Goal: Feedback & Contribution: Leave review/rating

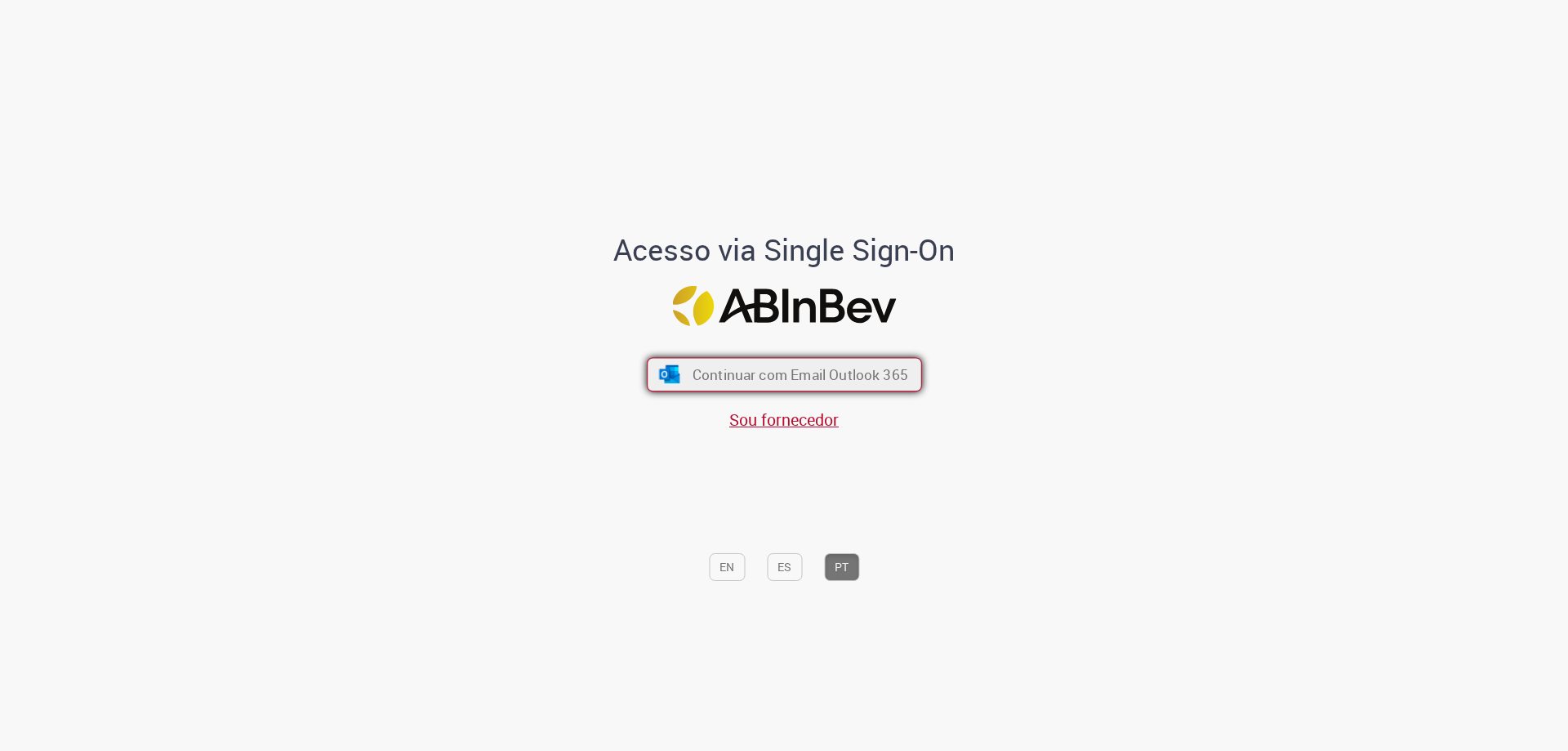
click at [781, 384] on span "Continuar com Email Outlook 365" at bounding box center [799, 375] width 215 height 19
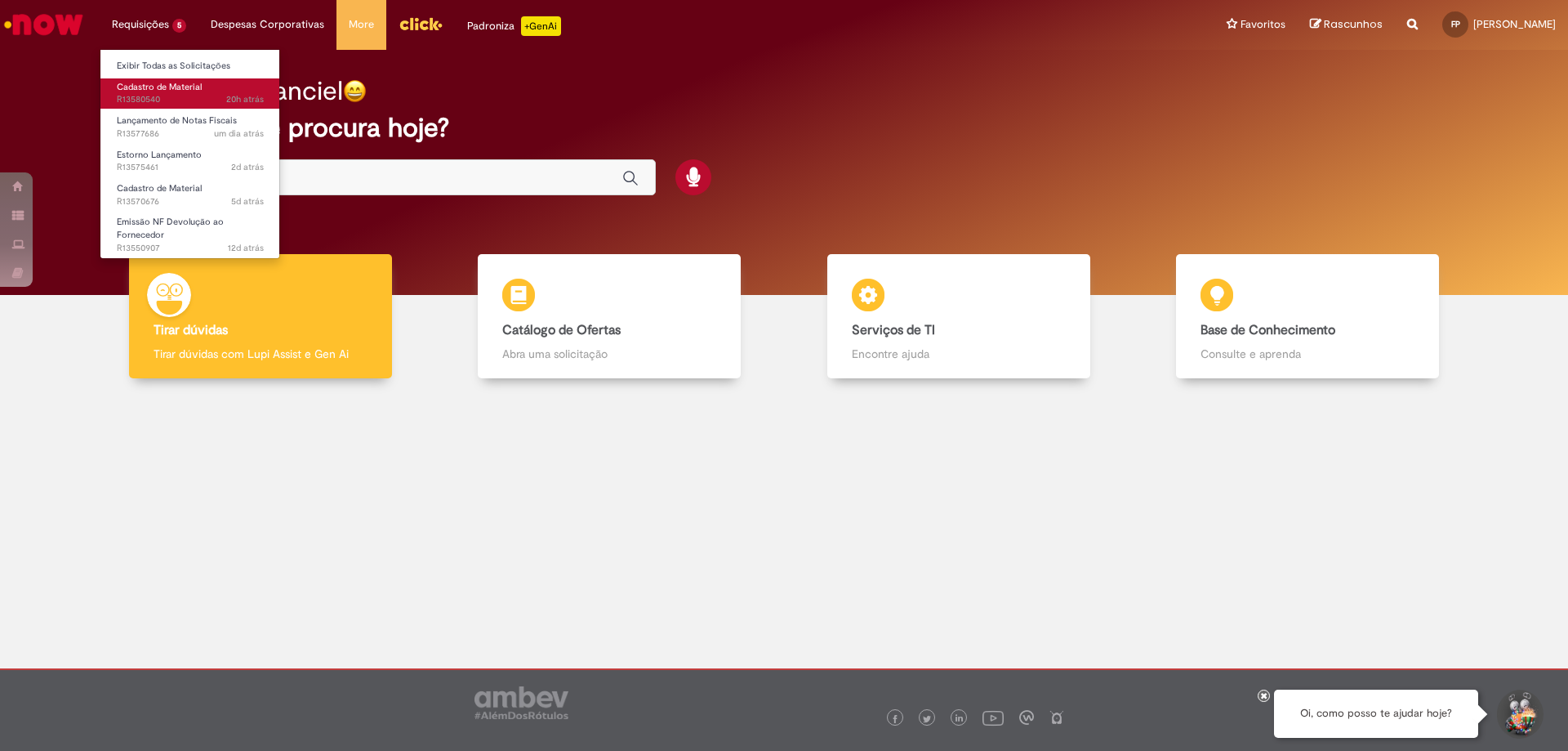
click at [157, 84] on span "Cadastro de Material" at bounding box center [159, 87] width 85 height 12
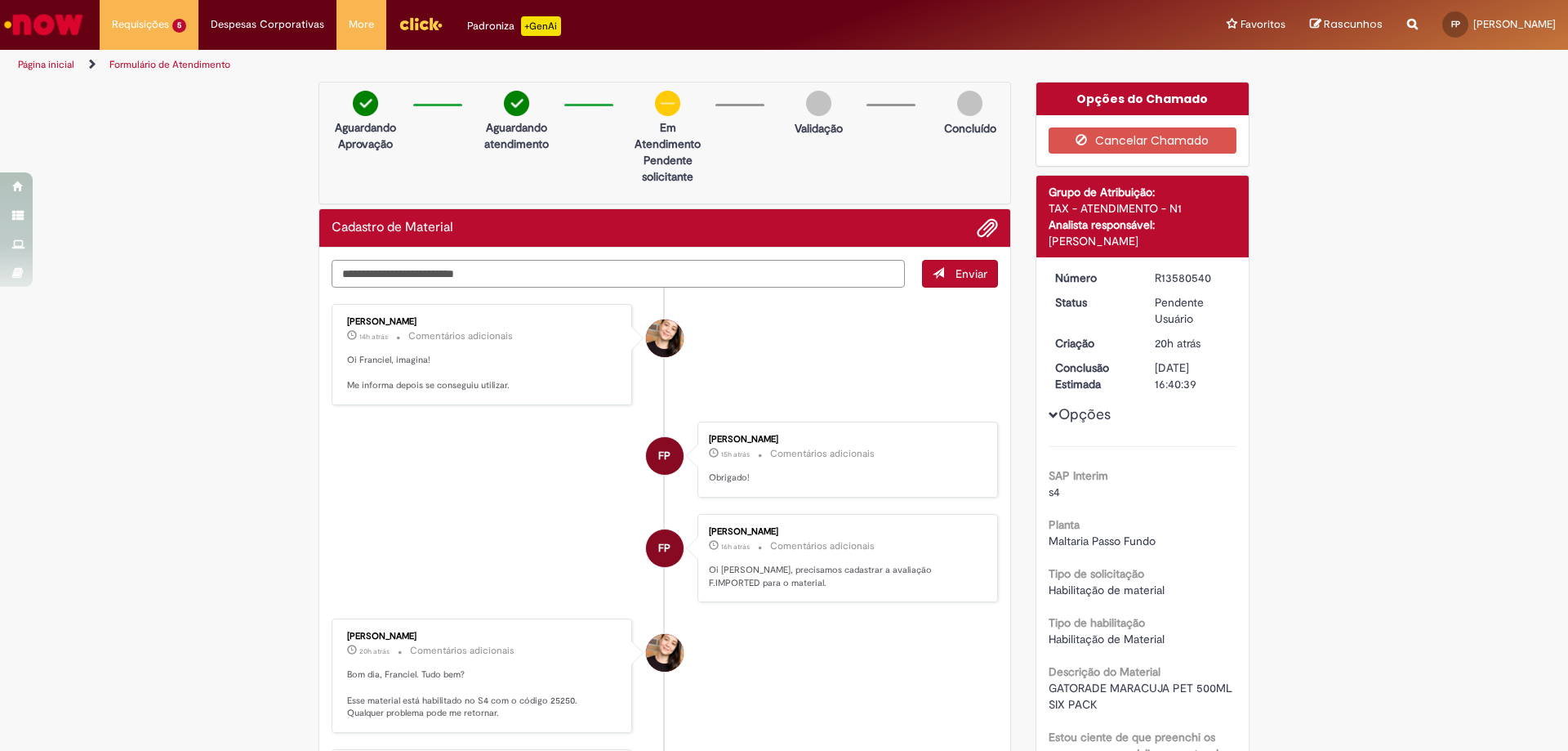
click at [432, 272] on textarea "Digite sua mensagem aqui..." at bounding box center [619, 273] width 574 height 28
type textarea "**********"
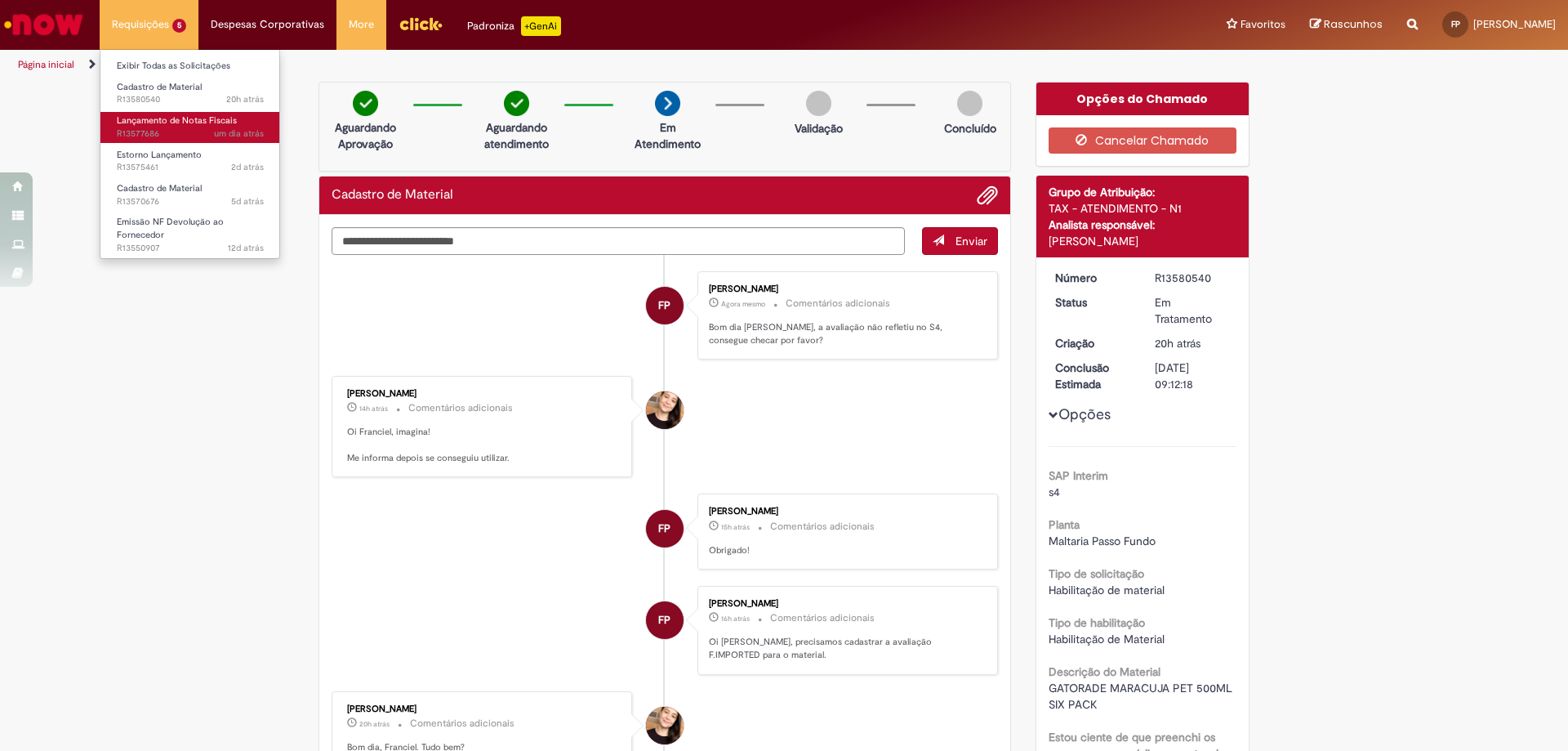
click at [164, 115] on span "Lançamento de Notas Fiscais" at bounding box center [176, 120] width 120 height 12
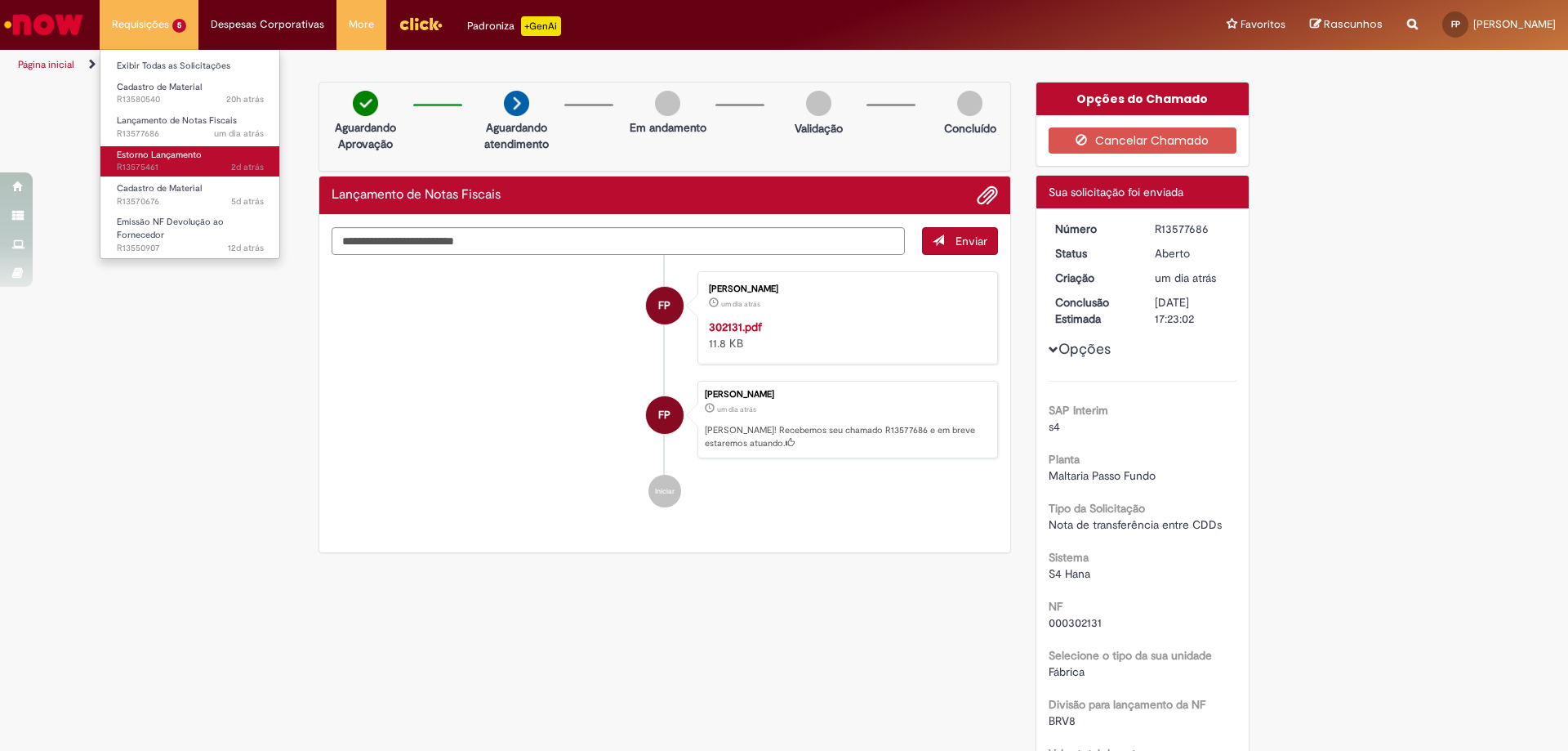
click at [164, 159] on span "Estorno Lançamento" at bounding box center [159, 155] width 85 height 12
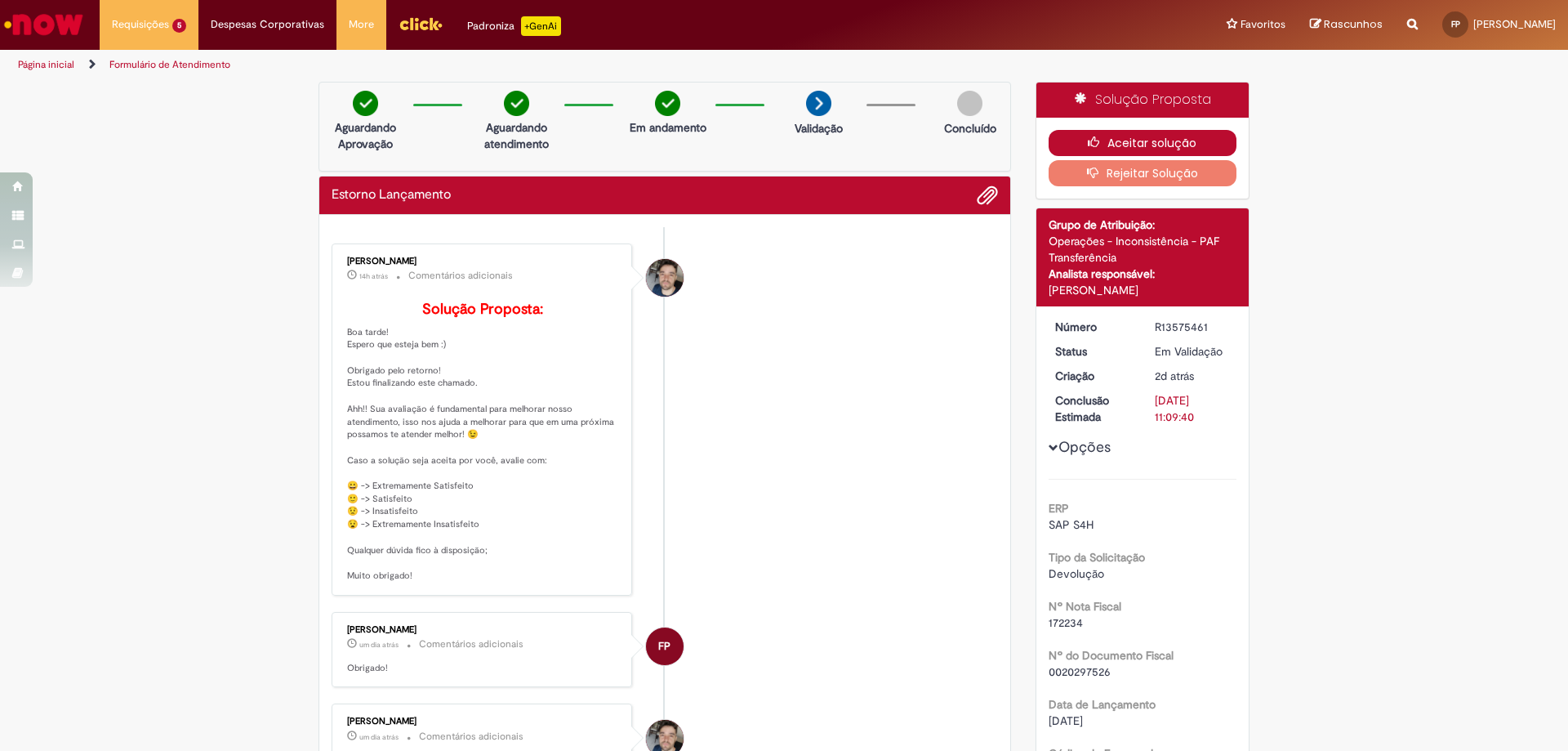
click at [1134, 146] on button "Aceitar solução" at bounding box center [1143, 143] width 189 height 26
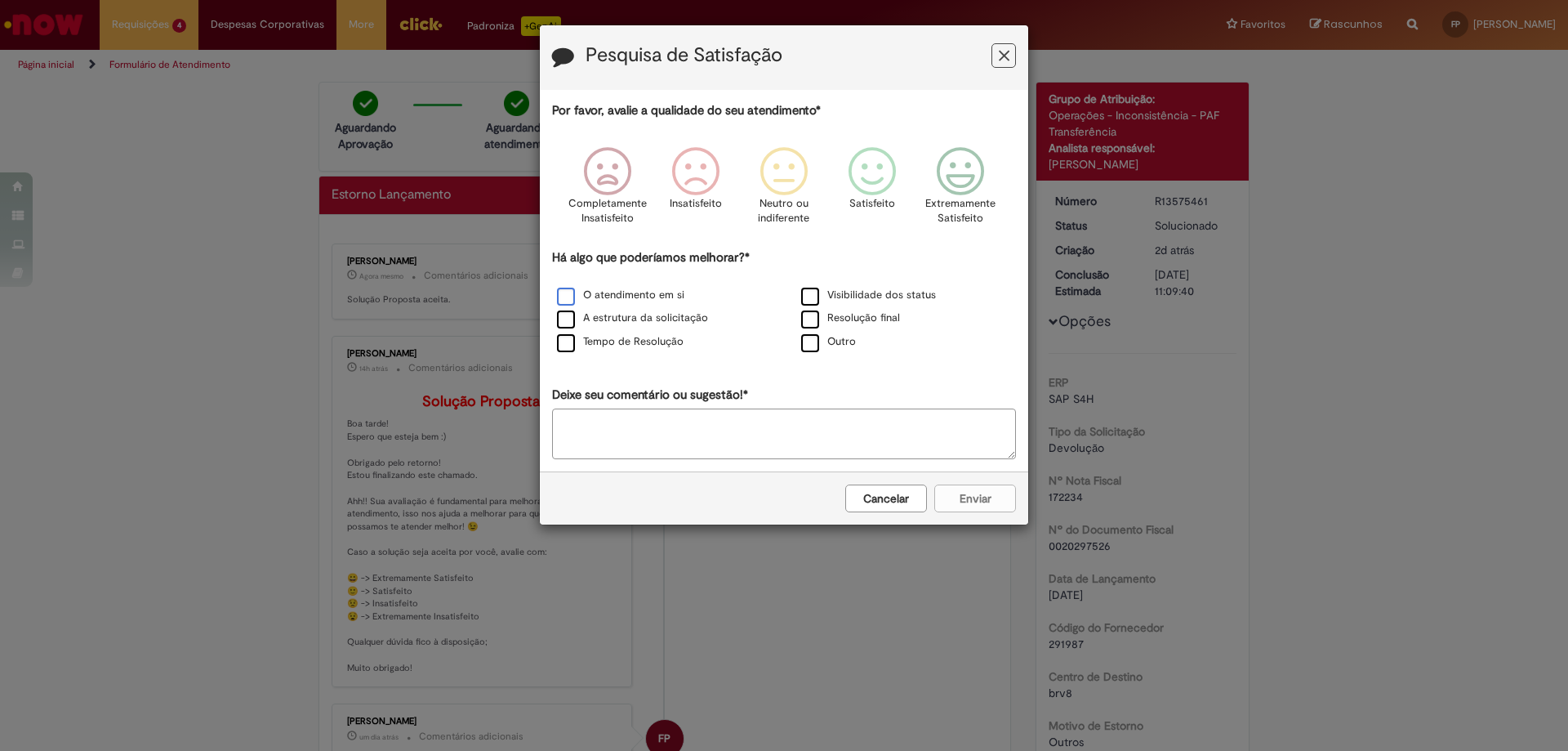
click at [569, 296] on label "O atendimento em si" at bounding box center [621, 295] width 128 height 15
click at [568, 321] on label "A estrutura da solicitação" at bounding box center [632, 318] width 152 height 15
click at [561, 341] on label "Tempo de Resolução" at bounding box center [620, 341] width 127 height 15
drag, startPoint x: 809, startPoint y: 295, endPoint x: 805, endPoint y: 319, distance: 24.3
click at [807, 303] on label "Visibilidade dos status" at bounding box center [868, 295] width 134 height 15
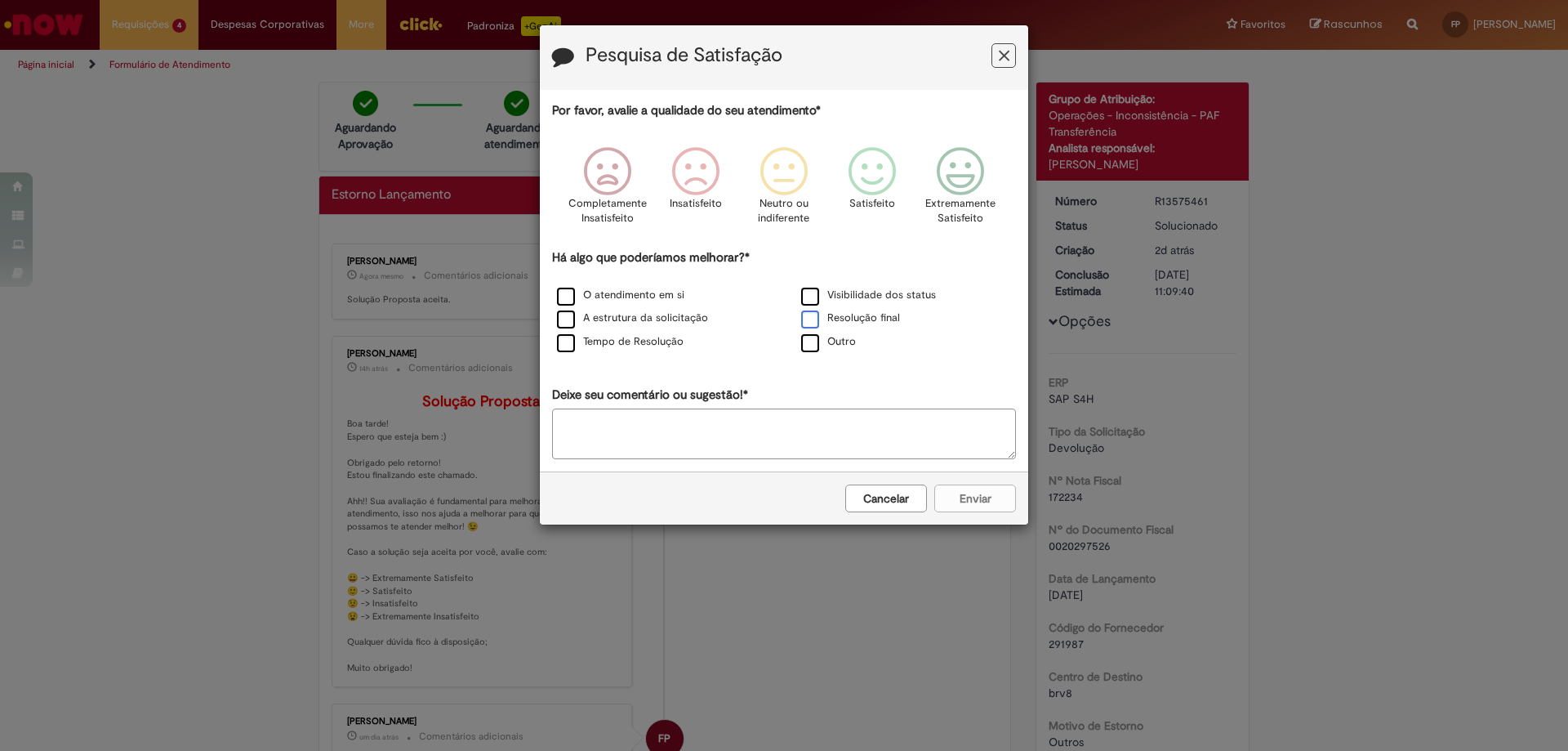
click at [806, 323] on label "Resolução final" at bounding box center [850, 318] width 99 height 15
click at [946, 171] on icon "Feedback" at bounding box center [961, 172] width 61 height 49
click at [964, 507] on button "Enviar" at bounding box center [976, 498] width 82 height 28
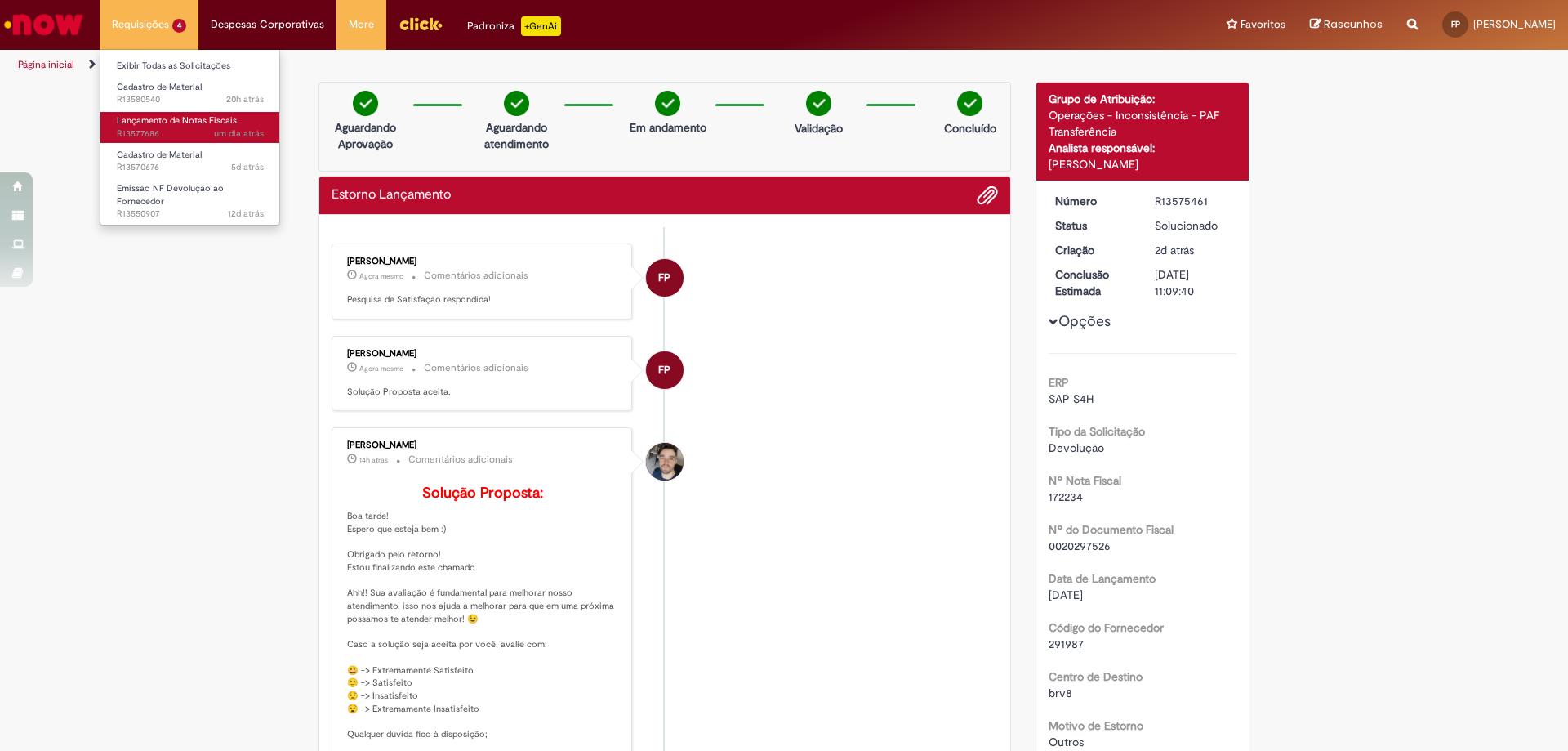
click at [166, 124] on span "Lançamento de Notas Fiscais" at bounding box center [176, 120] width 120 height 12
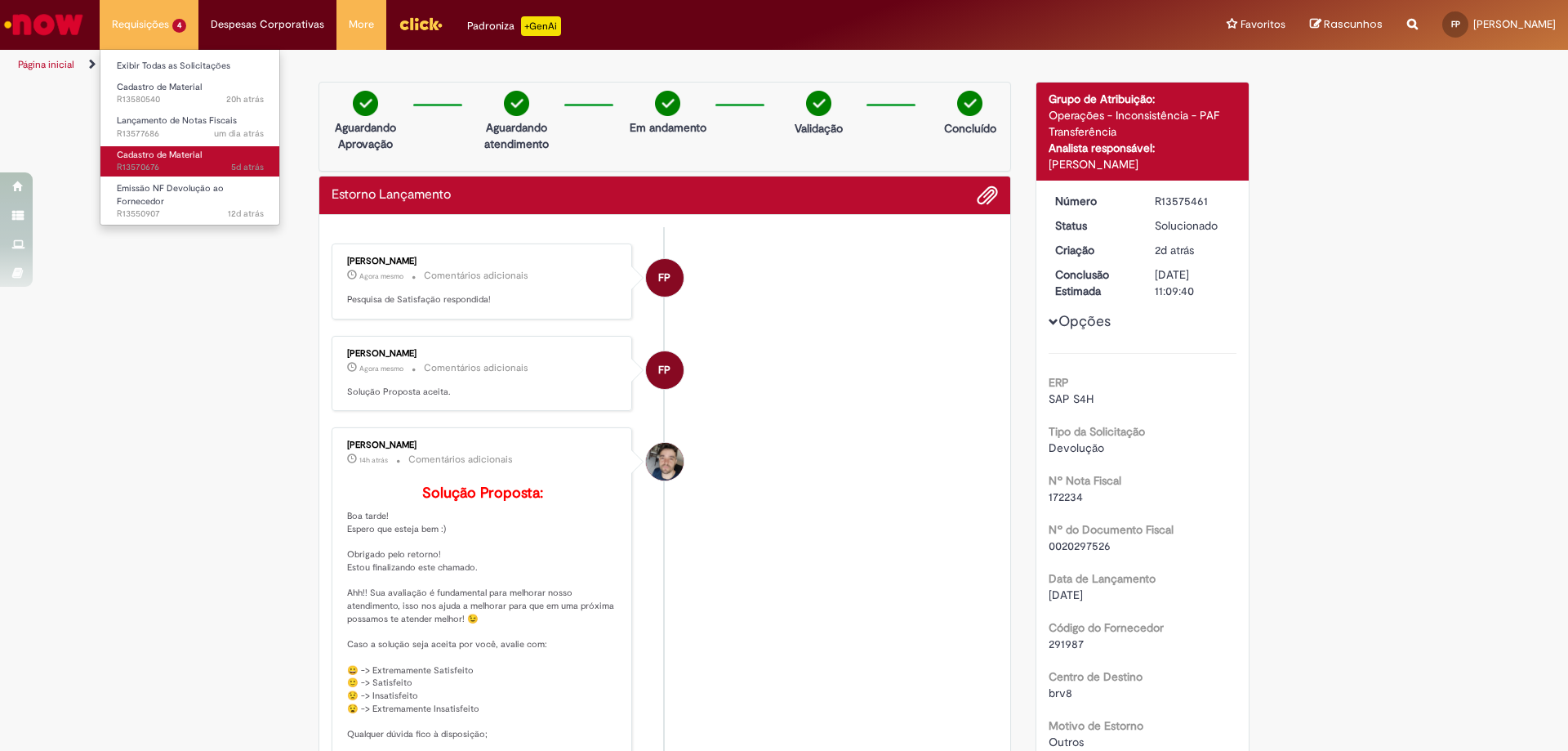
click at [167, 156] on span "Cadastro de Material" at bounding box center [159, 155] width 85 height 12
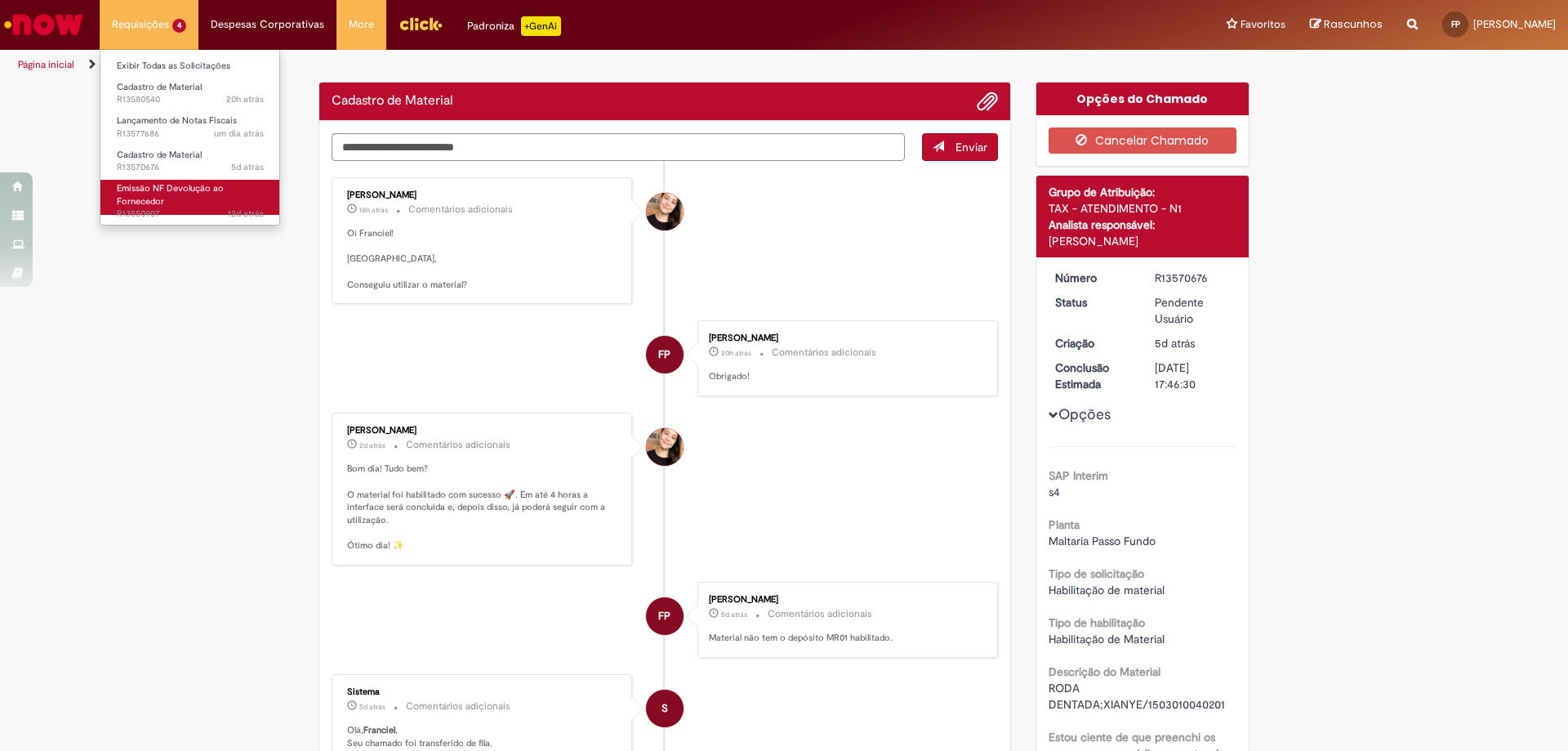
click at [179, 193] on span "Emissão NF Devolução ao Fornecedor" at bounding box center [170, 195] width 107 height 26
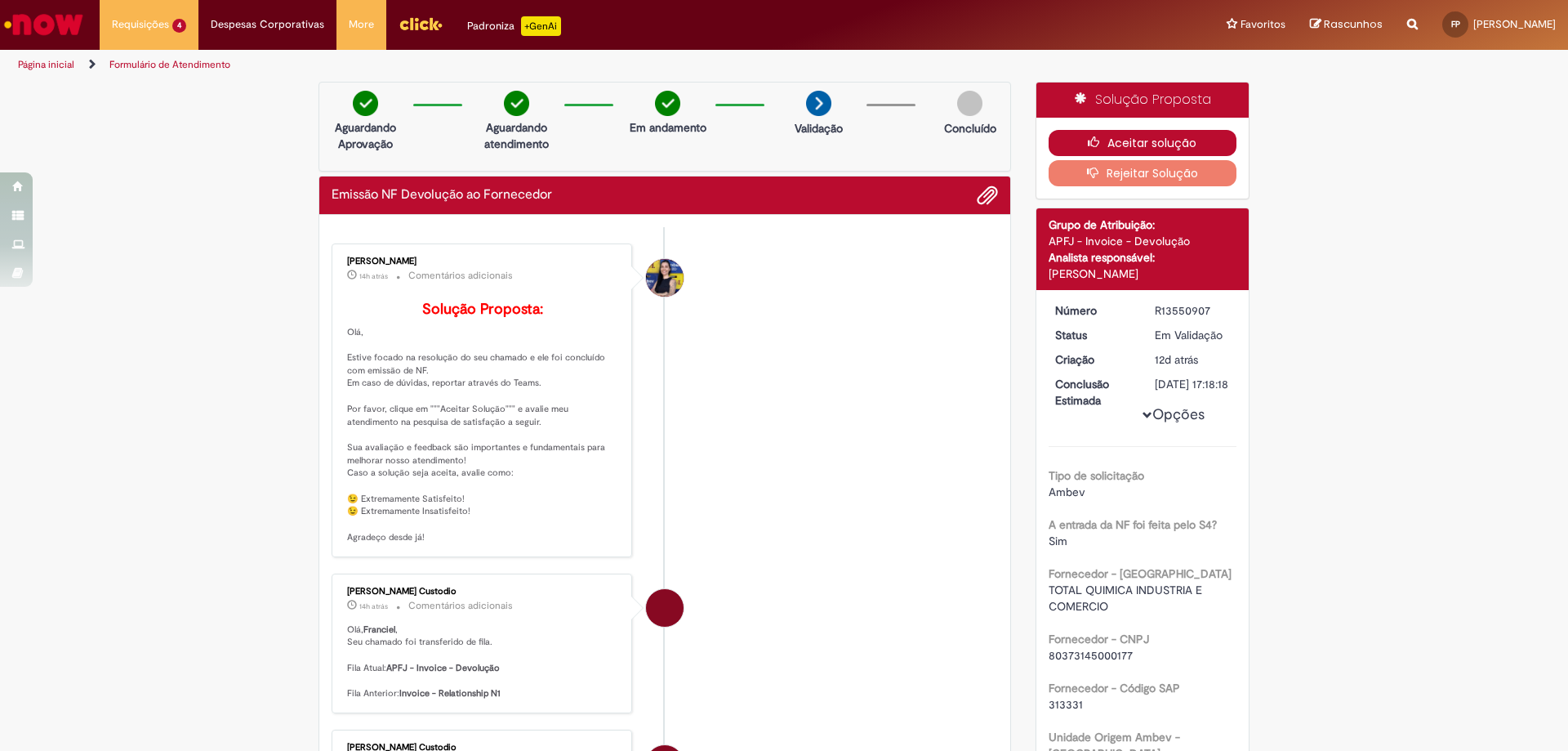
click at [1102, 136] on button "Aceitar solução" at bounding box center [1143, 143] width 189 height 26
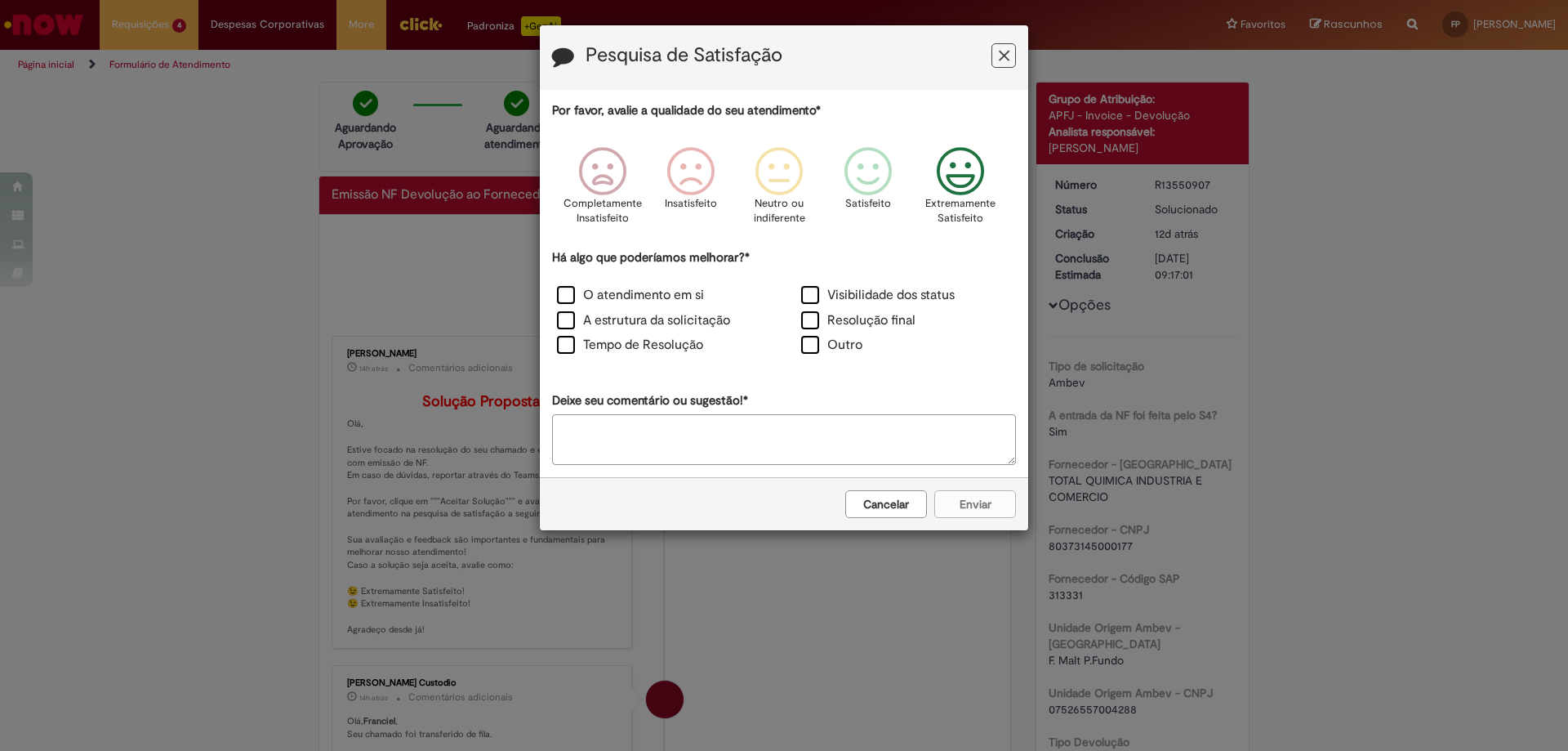
click at [953, 172] on icon "Feedback" at bounding box center [961, 172] width 61 height 49
click at [600, 285] on div "O atendimento em si" at bounding box center [661, 297] width 244 height 26
click at [572, 295] on label "O atendimento em si" at bounding box center [630, 295] width 147 height 19
click at [566, 315] on label "A estrutura da solicitação" at bounding box center [643, 321] width 173 height 19
click at [567, 341] on label "Tempo de Resolução" at bounding box center [630, 345] width 146 height 19
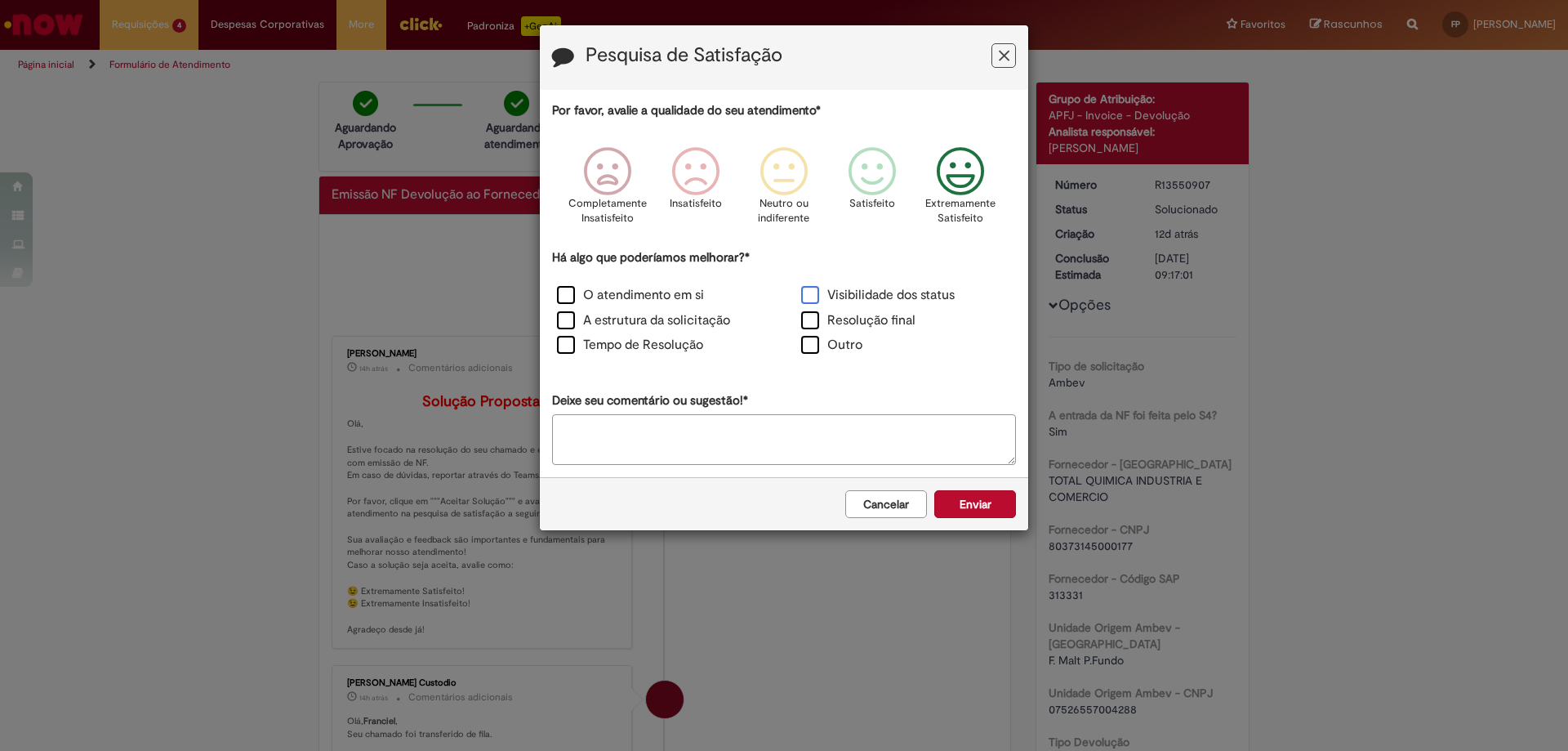
click at [812, 295] on label "Visibilidade dos status" at bounding box center [878, 295] width 153 height 19
click at [813, 328] on label "Resolução final" at bounding box center [858, 321] width 114 height 19
click at [971, 500] on button "Enviar" at bounding box center [976, 504] width 82 height 28
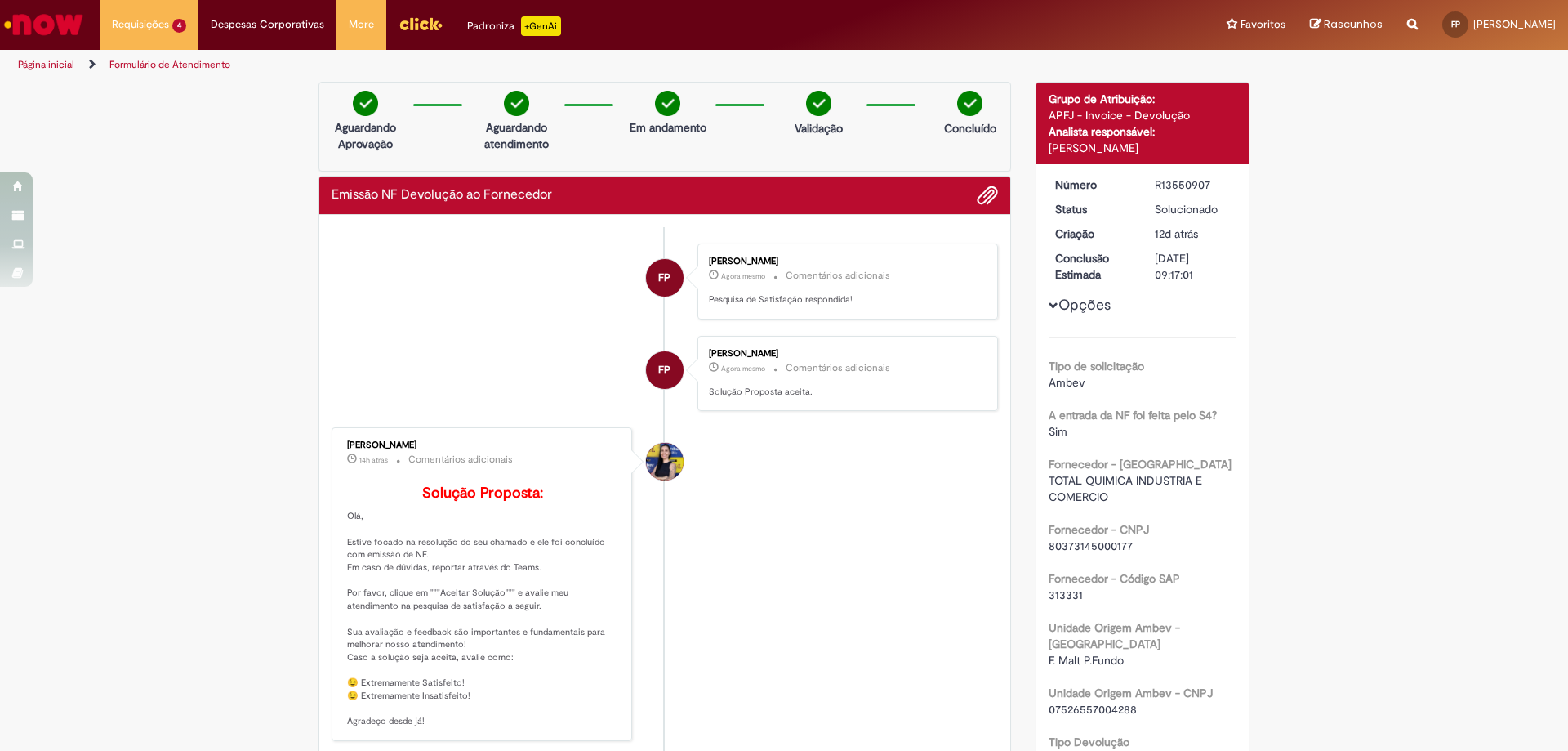
click at [170, 21] on li "Requisições 4 Exibir Todas as Solicitações Cadastro de Material 20h atrás 20 ho…" at bounding box center [149, 25] width 99 height 49
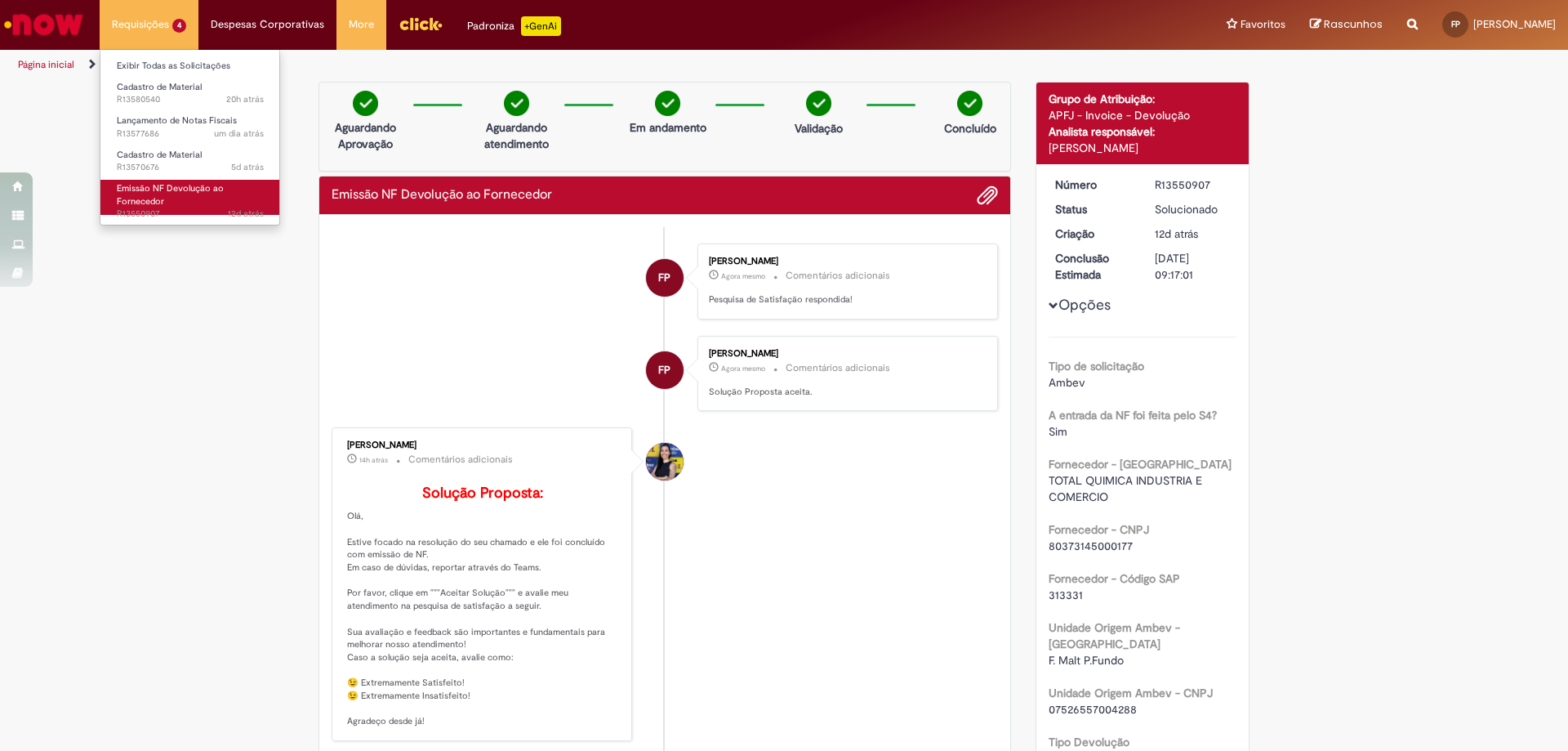
click at [183, 187] on span "Emissão NF Devolução ao Fornecedor" at bounding box center [170, 195] width 107 height 26
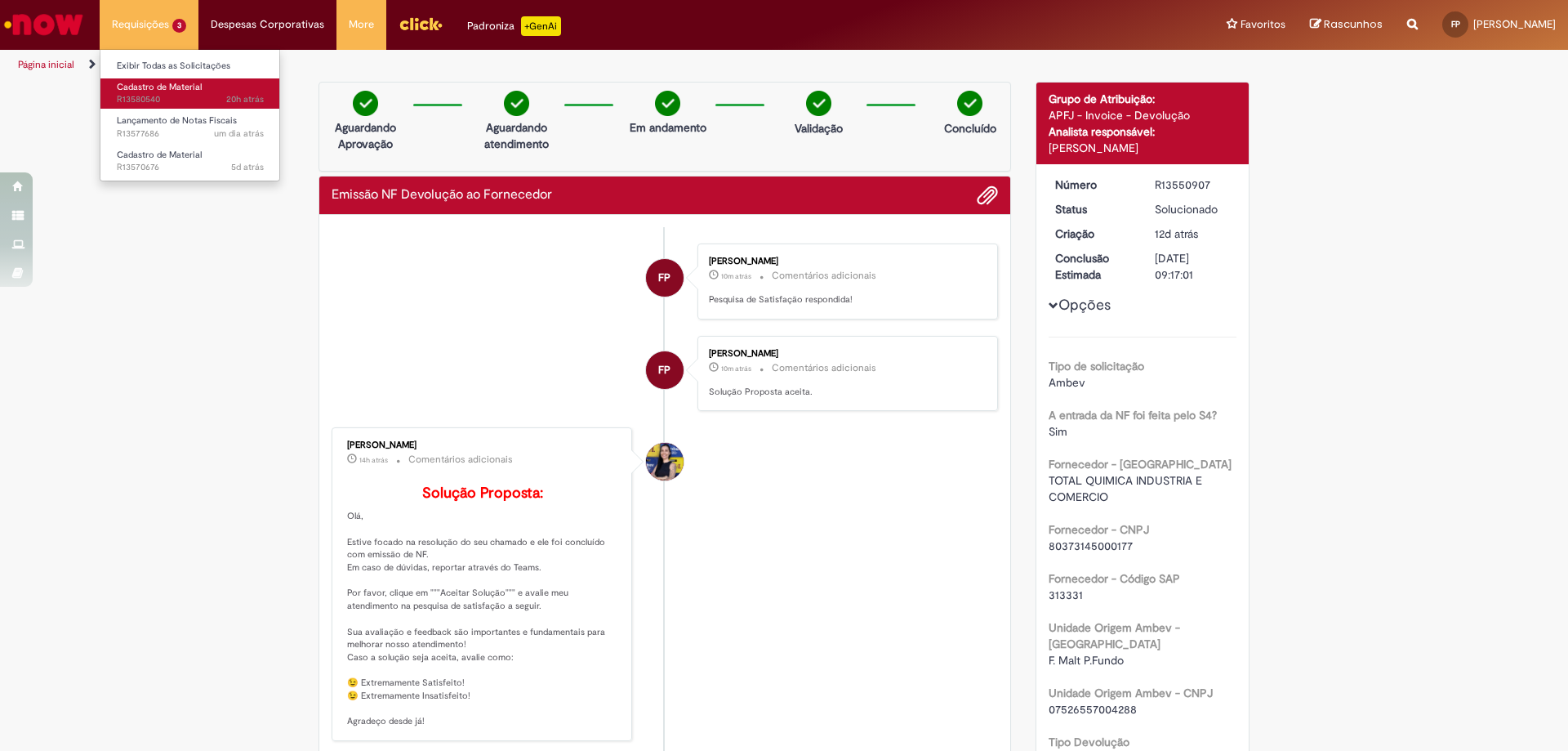
click at [157, 98] on span "20h atrás 20 horas atrás R13580540" at bounding box center [190, 99] width 147 height 13
